Goal: Task Accomplishment & Management: Use online tool/utility

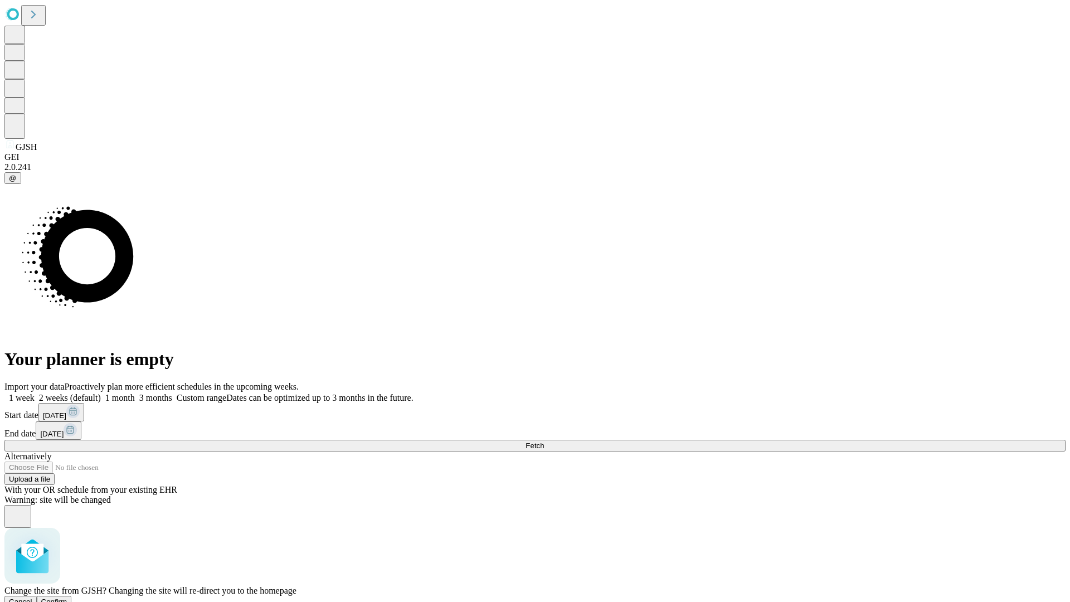
click at [67, 598] on span "Confirm" at bounding box center [54, 602] width 26 height 8
click at [135, 393] on label "1 month" at bounding box center [118, 397] width 34 height 9
click at [544, 442] on span "Fetch" at bounding box center [535, 446] width 18 height 8
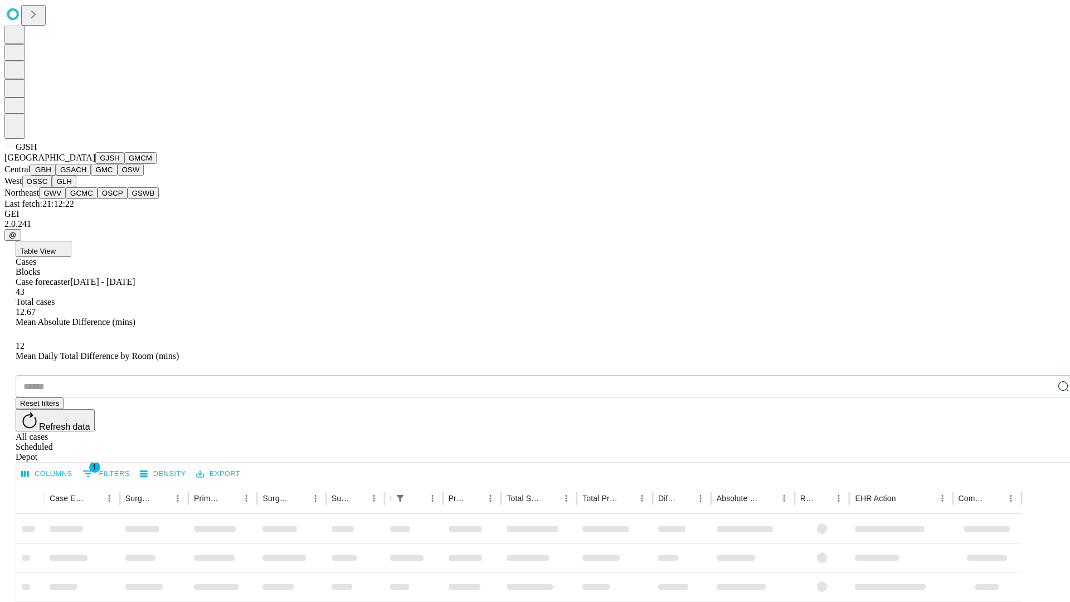
click at [124, 164] on button "GMCM" at bounding box center [140, 158] width 32 height 12
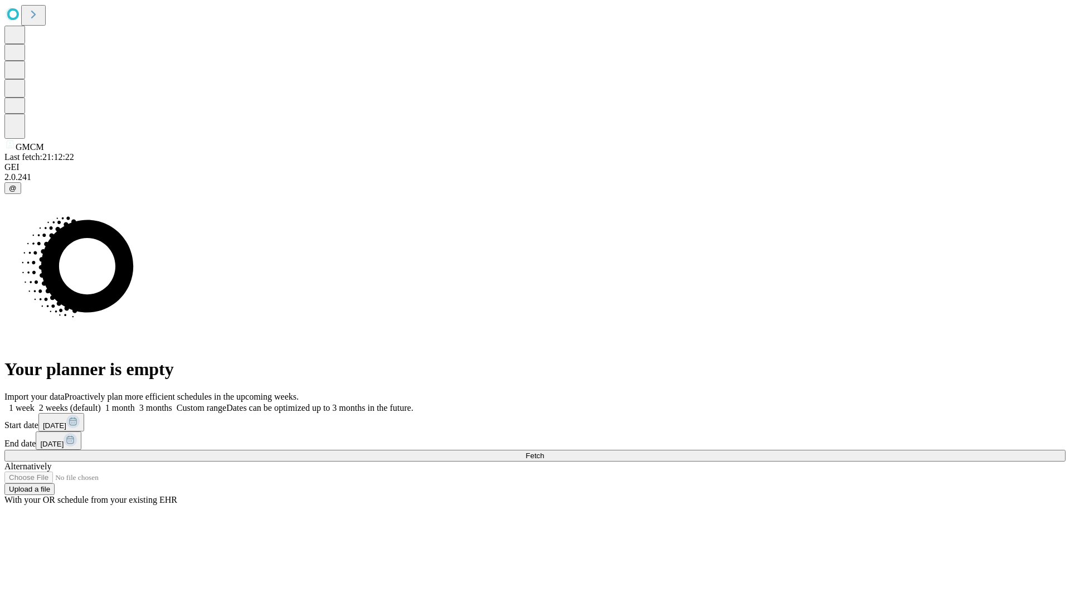
click at [135, 403] on label "1 month" at bounding box center [118, 407] width 34 height 9
click at [544, 452] on span "Fetch" at bounding box center [535, 456] width 18 height 8
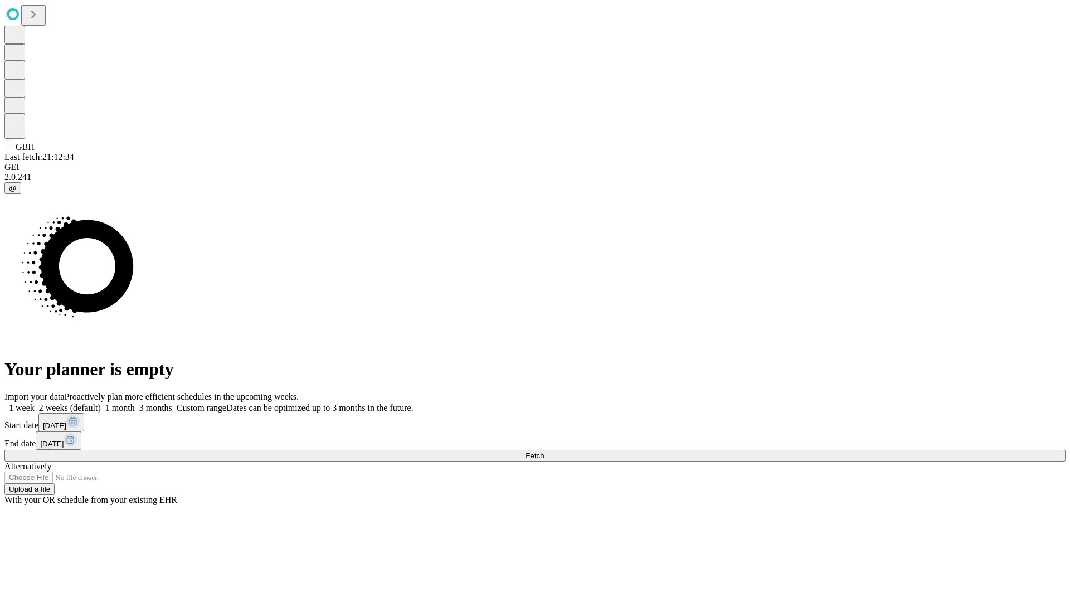
click at [135, 403] on label "1 month" at bounding box center [118, 407] width 34 height 9
click at [544, 452] on span "Fetch" at bounding box center [535, 456] width 18 height 8
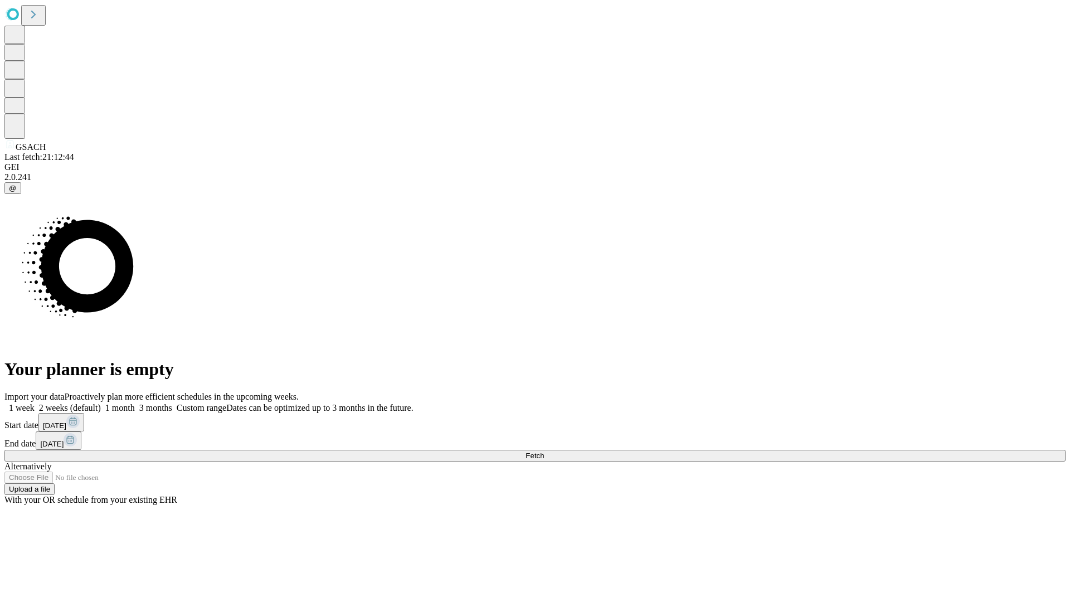
click at [135, 403] on label "1 month" at bounding box center [118, 407] width 34 height 9
click at [544, 452] on span "Fetch" at bounding box center [535, 456] width 18 height 8
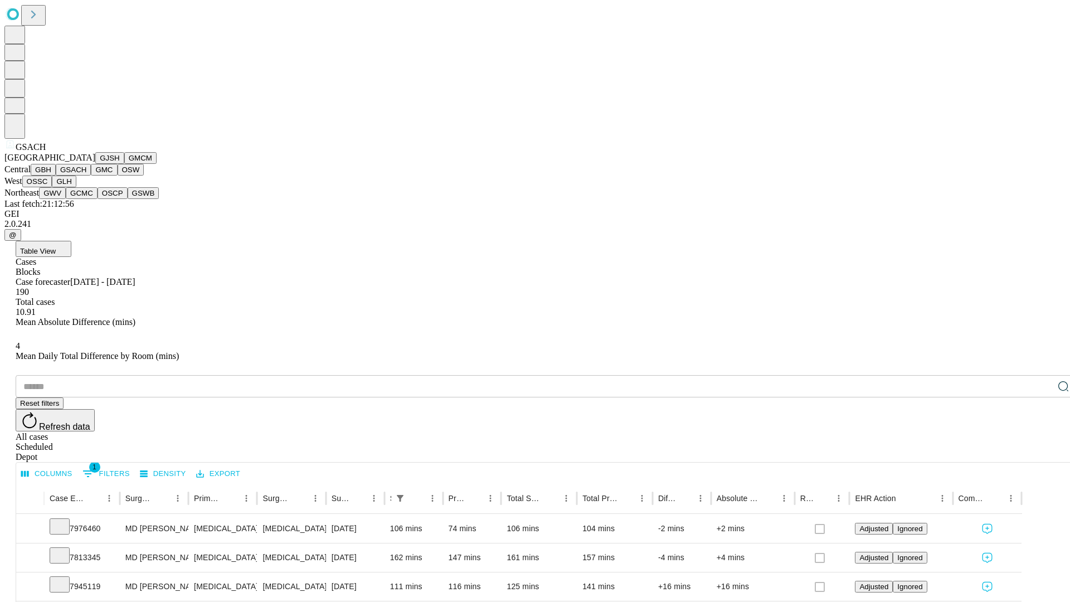
click at [91, 176] on button "GMC" at bounding box center [104, 170] width 26 height 12
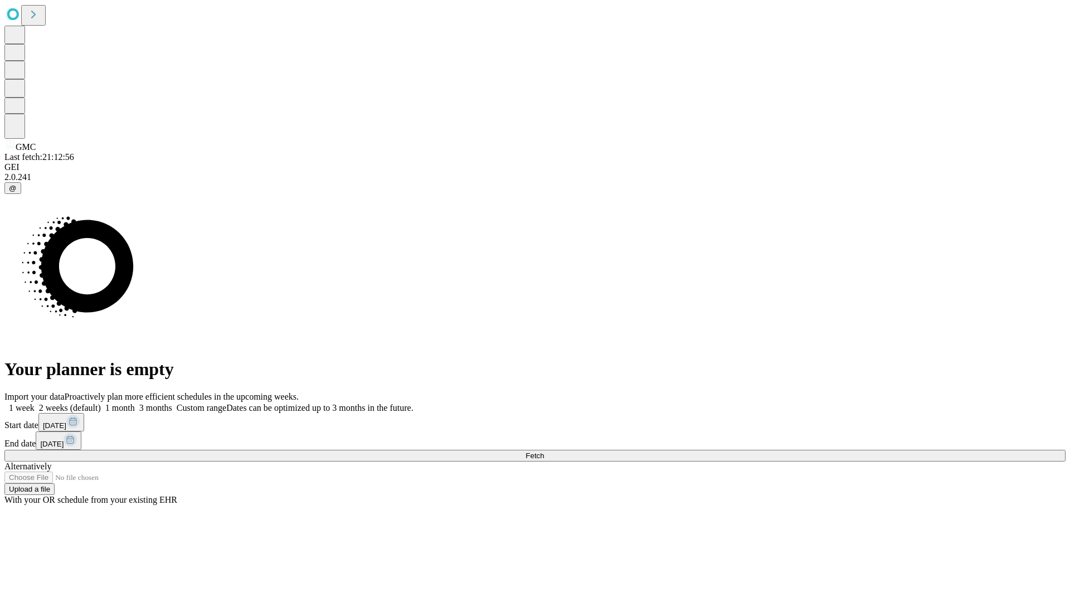
click at [135, 403] on label "1 month" at bounding box center [118, 407] width 34 height 9
click at [544, 452] on span "Fetch" at bounding box center [535, 456] width 18 height 8
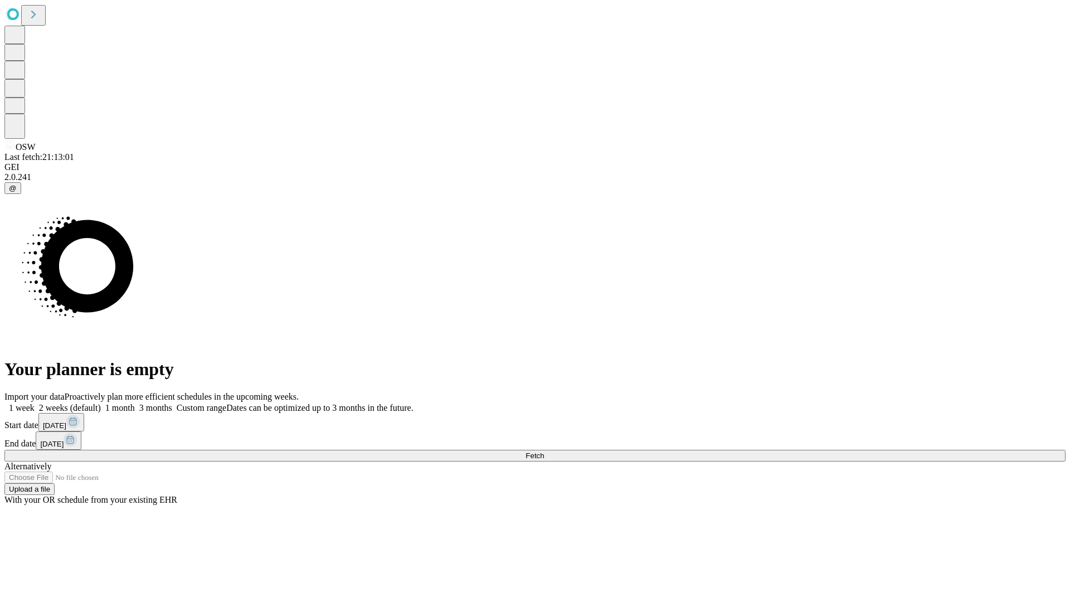
click at [544, 452] on span "Fetch" at bounding box center [535, 456] width 18 height 8
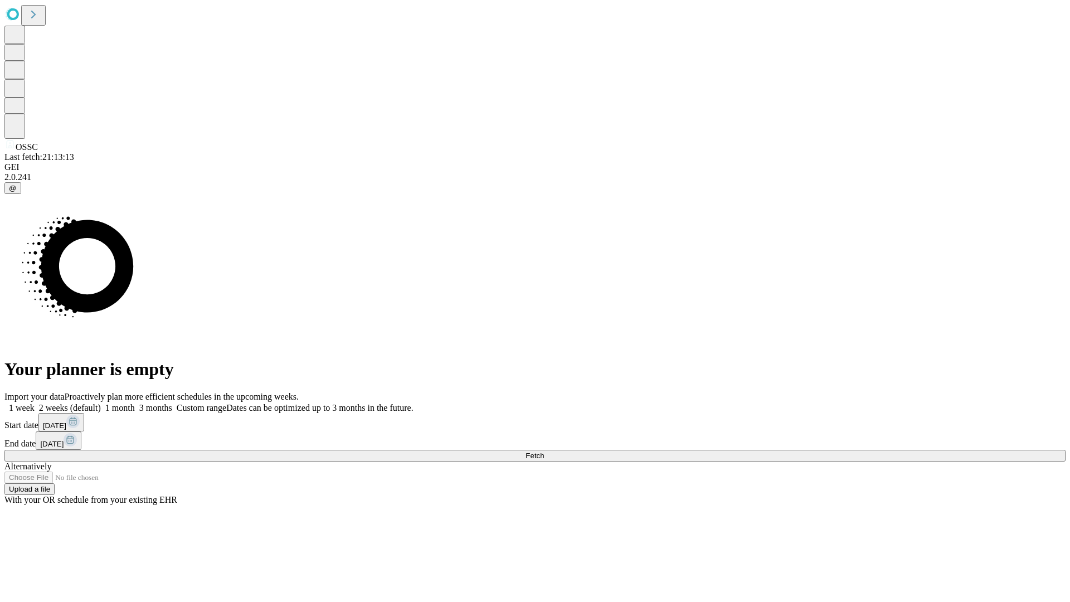
click at [135, 403] on label "1 month" at bounding box center [118, 407] width 34 height 9
click at [544, 452] on span "Fetch" at bounding box center [535, 456] width 18 height 8
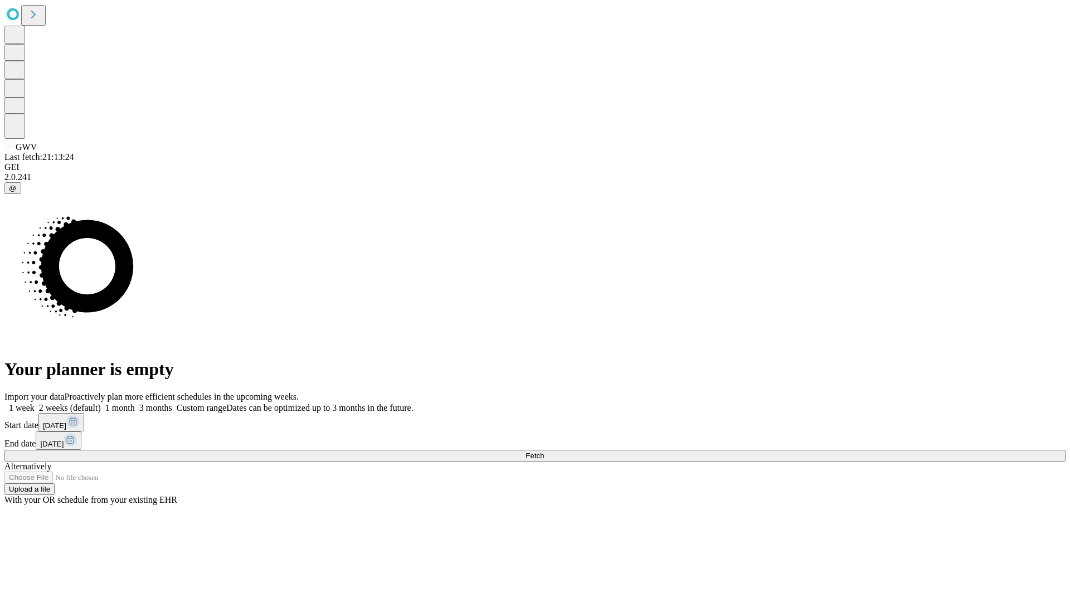
click at [135, 403] on label "1 month" at bounding box center [118, 407] width 34 height 9
click at [544, 452] on span "Fetch" at bounding box center [535, 456] width 18 height 8
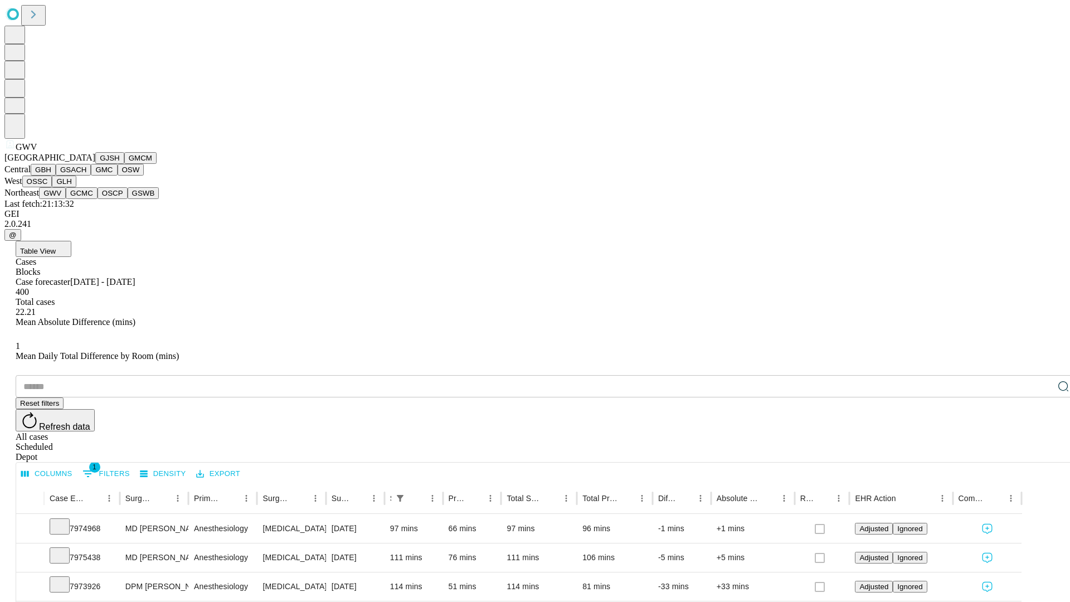
click at [86, 199] on button "GCMC" at bounding box center [82, 193] width 32 height 12
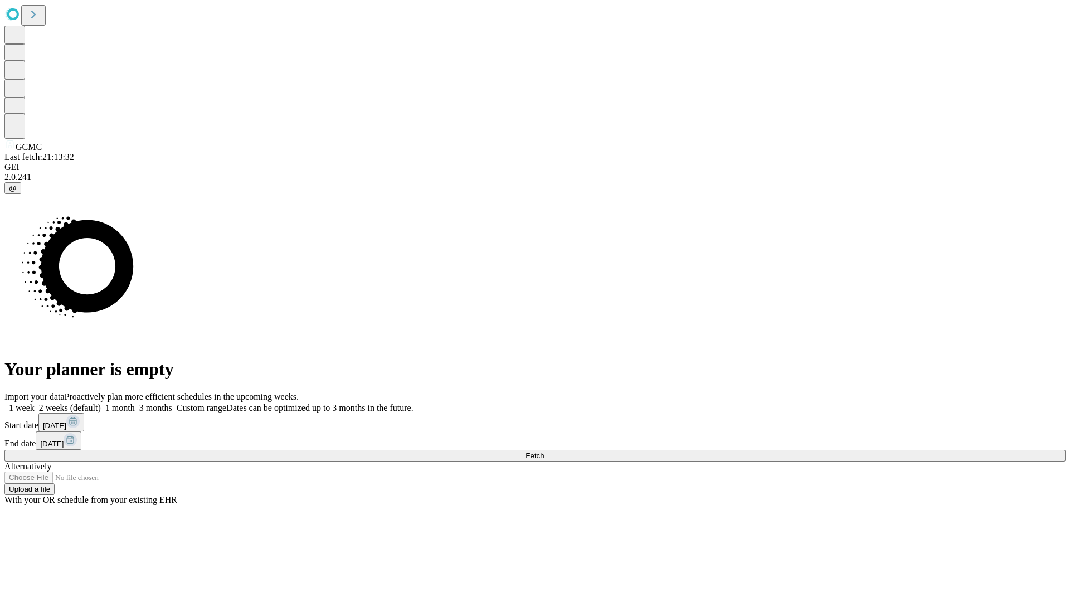
click at [135, 403] on label "1 month" at bounding box center [118, 407] width 34 height 9
click at [544, 452] on span "Fetch" at bounding box center [535, 456] width 18 height 8
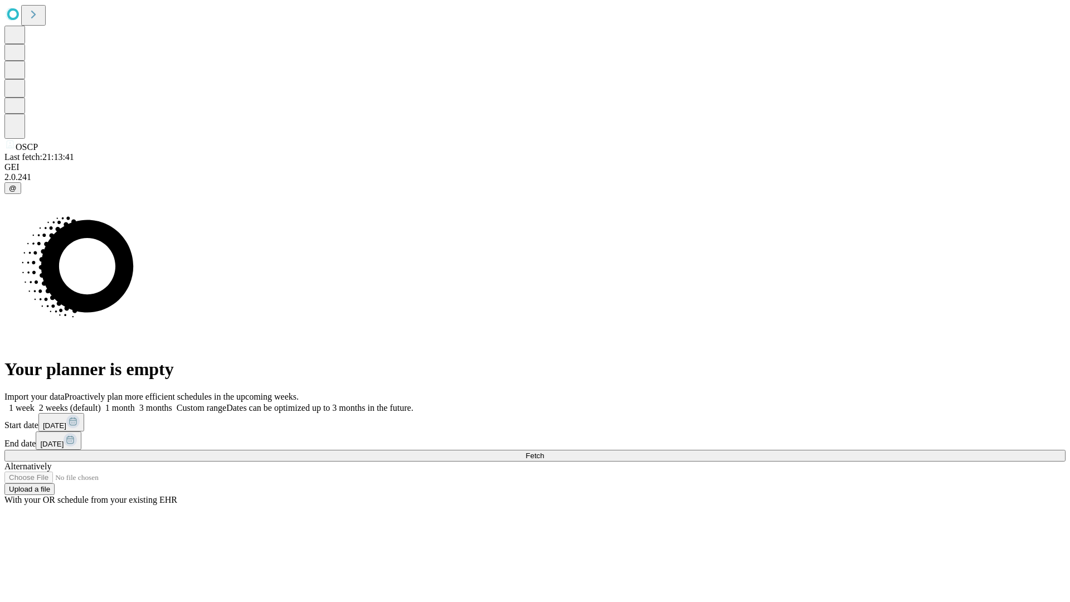
click at [135, 403] on label "1 month" at bounding box center [118, 407] width 34 height 9
click at [544, 452] on span "Fetch" at bounding box center [535, 456] width 18 height 8
